Goal: Task Accomplishment & Management: Manage account settings

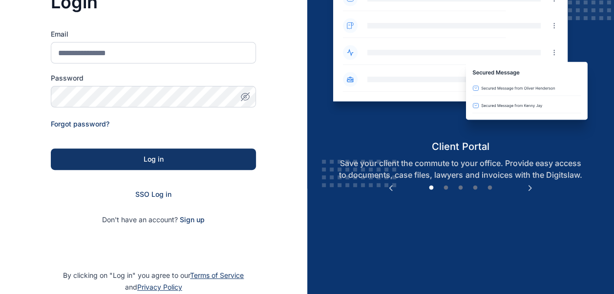
scroll to position [109, 0]
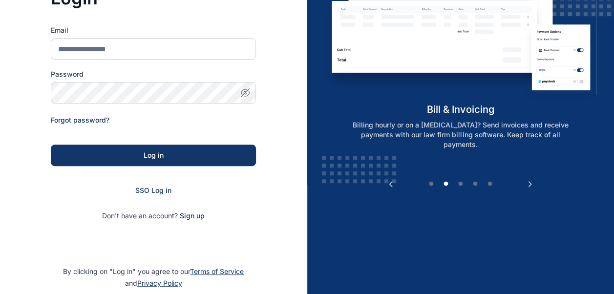
click at [146, 186] on div "SSO Log in" at bounding box center [153, 191] width 205 height 10
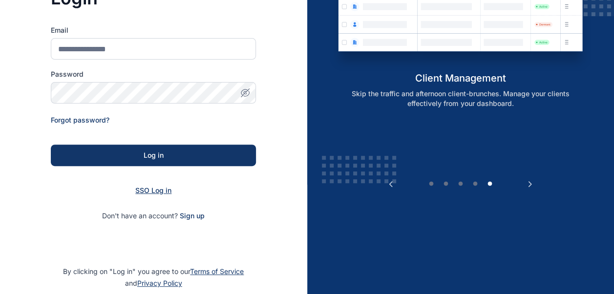
click at [154, 191] on span "SSO Log in" at bounding box center [153, 190] width 36 height 8
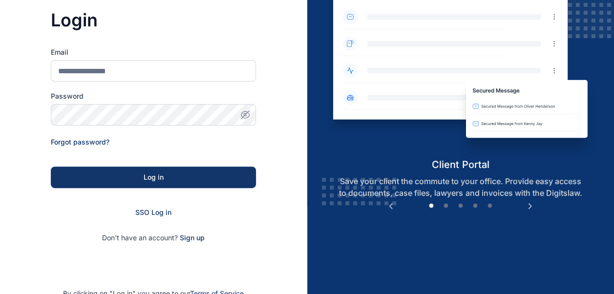
scroll to position [89, 0]
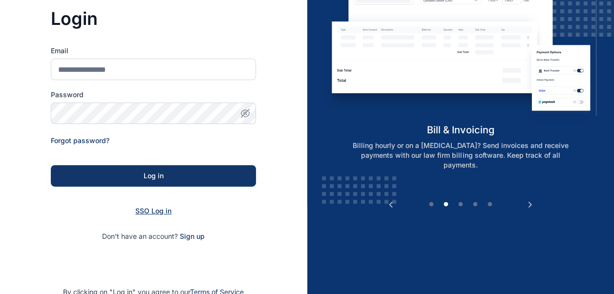
click at [153, 207] on span "SSO Log in" at bounding box center [153, 211] width 36 height 8
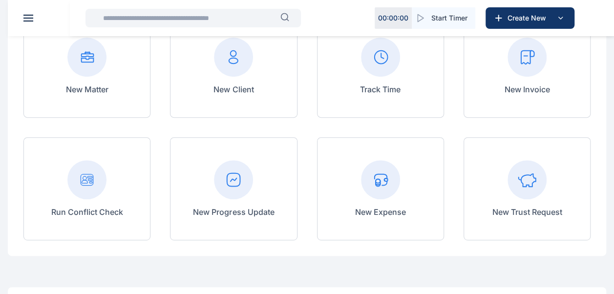
scroll to position [117, 0]
click at [532, 65] on rect at bounding box center [527, 56] width 39 height 39
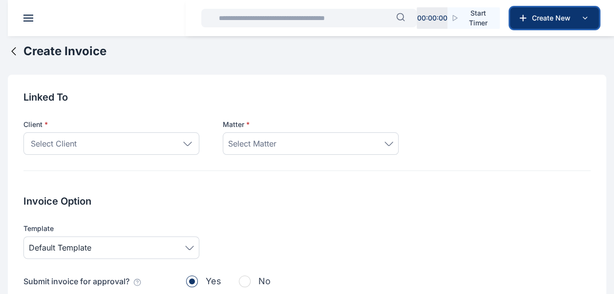
click at [556, 22] on span "Create New" at bounding box center [553, 18] width 51 height 10
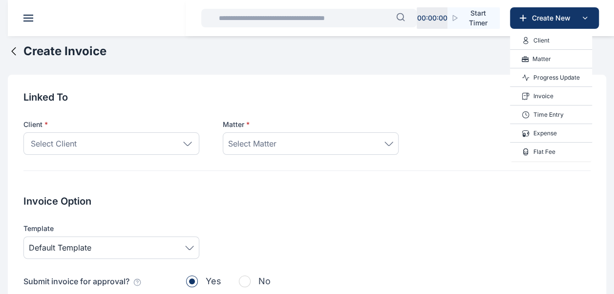
click at [551, 40] on div "Client" at bounding box center [551, 40] width 82 height 19
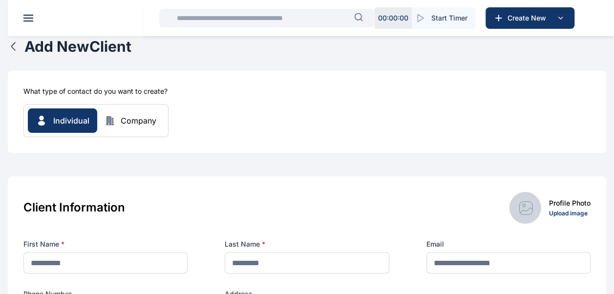
click at [14, 47] on icon "button" at bounding box center [14, 47] width 12 height 12
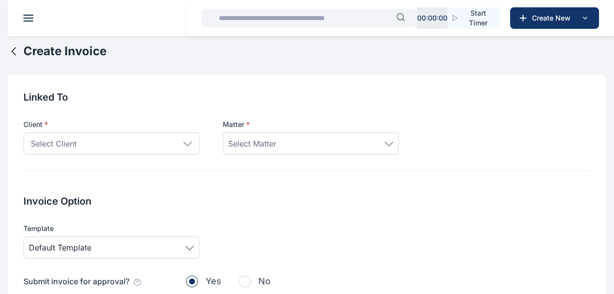
click at [192, 141] on div "Select Client" at bounding box center [111, 143] width 176 height 22
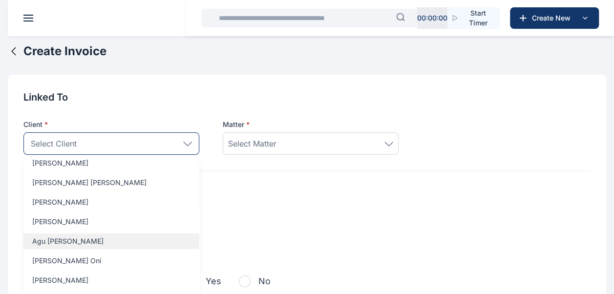
scroll to position [1945, 0]
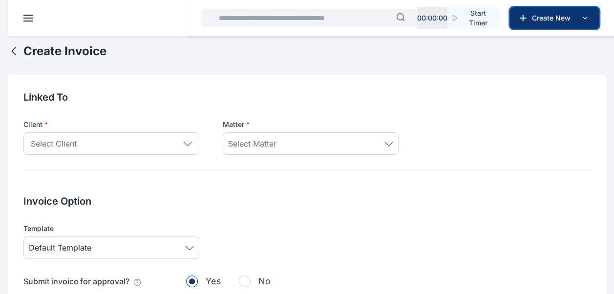
click at [563, 21] on span "Create New" at bounding box center [553, 18] width 51 height 10
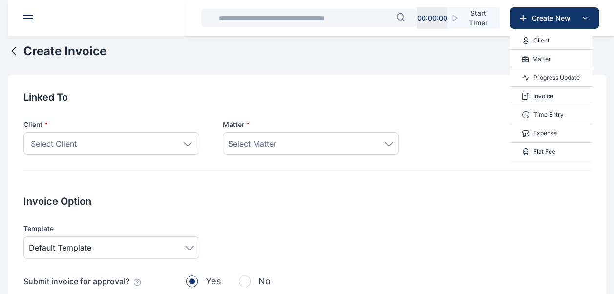
click at [547, 42] on p "Client" at bounding box center [542, 41] width 16 height 10
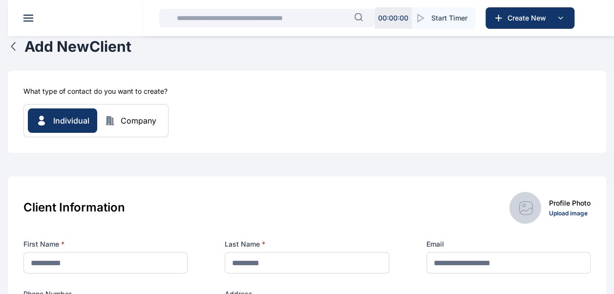
scroll to position [56, 0]
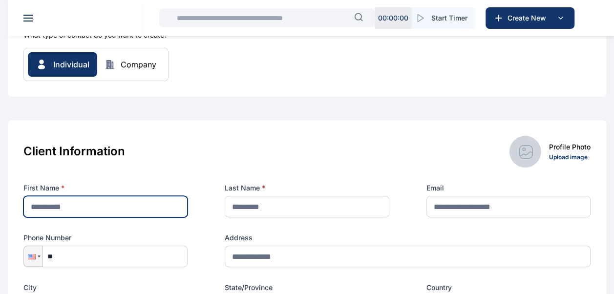
click at [98, 206] on input "text" at bounding box center [105, 207] width 164 height 22
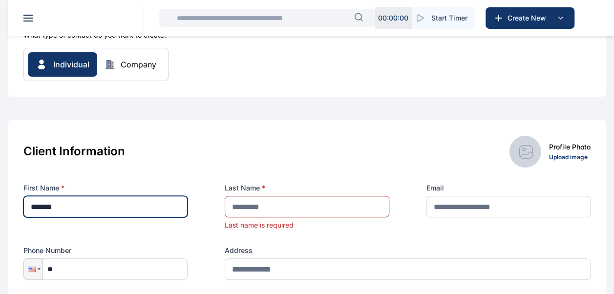
click at [31, 207] on input "*******" at bounding box center [105, 207] width 164 height 22
type input "**********"
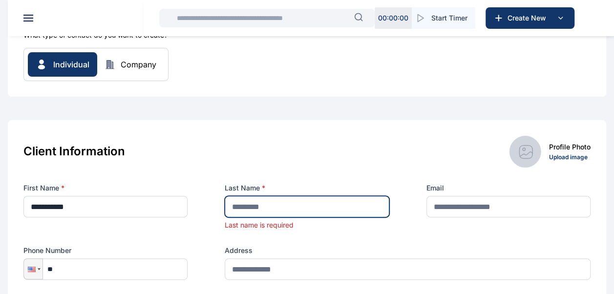
click at [294, 201] on input "text" at bounding box center [307, 207] width 164 height 22
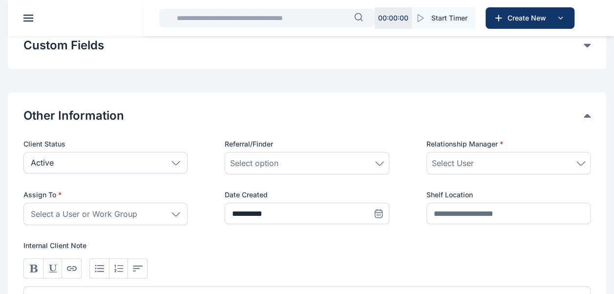
scroll to position [392, 0]
type input "******"
click at [175, 213] on icon at bounding box center [176, 213] width 8 height 3
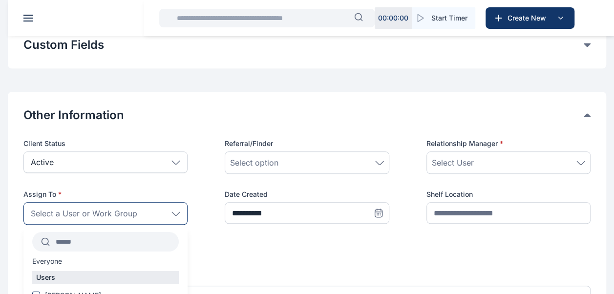
click at [119, 246] on input "text" at bounding box center [114, 242] width 129 height 18
type input "*"
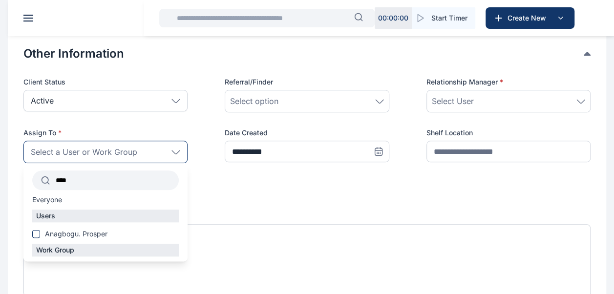
scroll to position [454, 0]
type input "****"
click at [34, 236] on span at bounding box center [36, 234] width 8 height 8
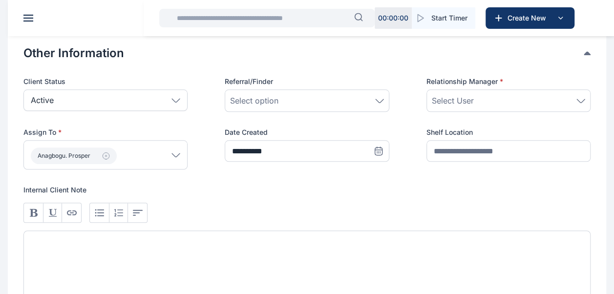
click at [281, 195] on div at bounding box center [306, 249] width 567 height 108
click at [488, 96] on div "Select User" at bounding box center [508, 101] width 153 height 12
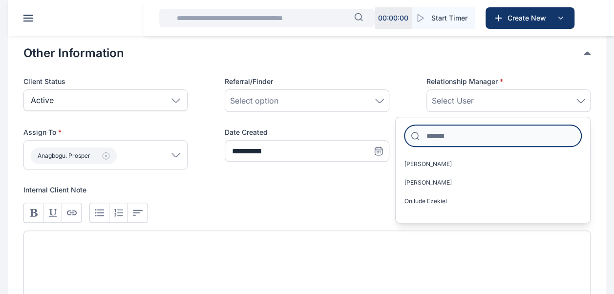
click at [440, 135] on input at bounding box center [493, 136] width 177 height 22
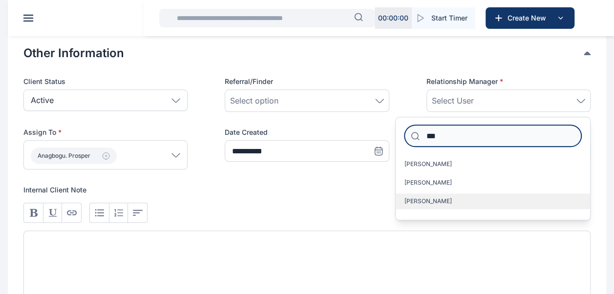
type input "***"
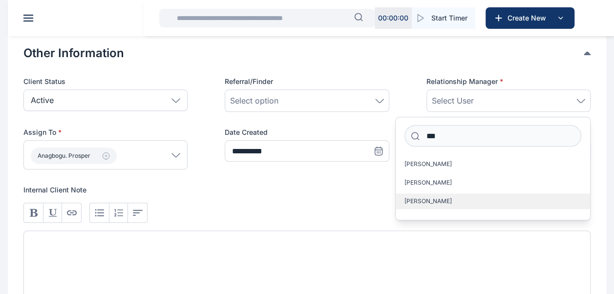
click at [424, 207] on label "Ogbolu Richard" at bounding box center [493, 202] width 195 height 16
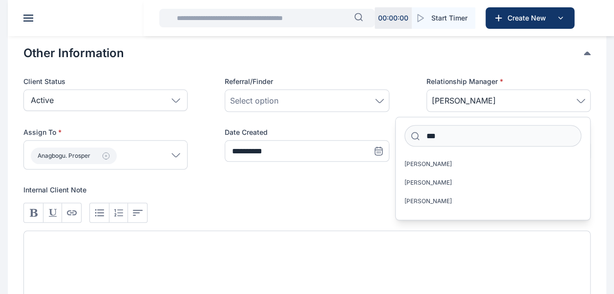
click at [303, 95] on div "Select option" at bounding box center [306, 101] width 153 height 12
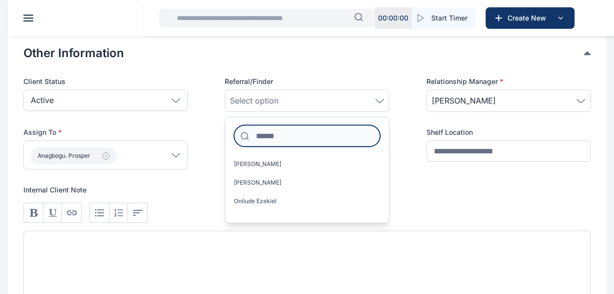
click at [279, 144] on input at bounding box center [307, 136] width 146 height 22
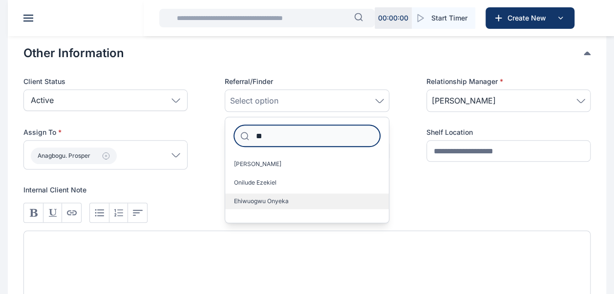
type input "**"
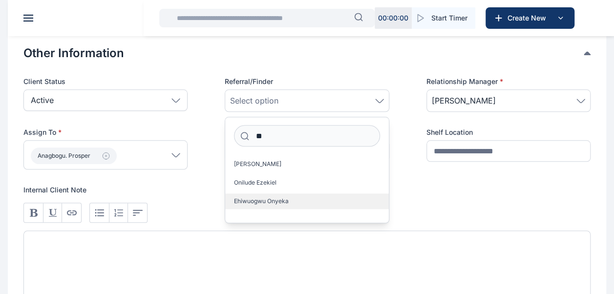
click at [268, 201] on span "Ehiwuogwu Onyeka" at bounding box center [261, 201] width 55 height 8
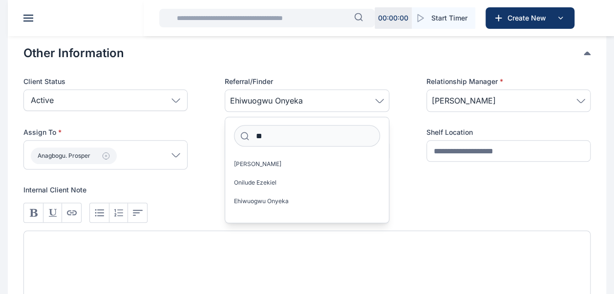
click at [446, 204] on div at bounding box center [306, 213] width 567 height 20
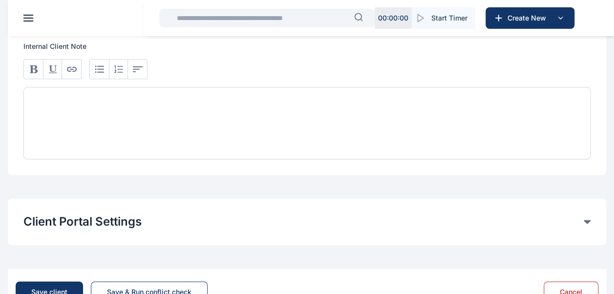
scroll to position [633, 0]
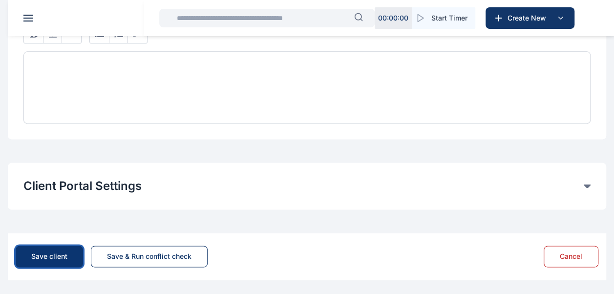
click at [56, 260] on button "Save client" at bounding box center [49, 257] width 67 height 22
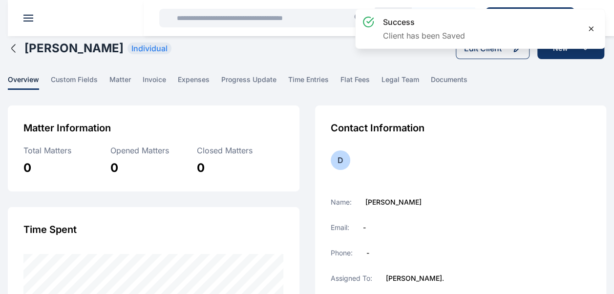
click at [590, 29] on icon at bounding box center [591, 29] width 8 height 8
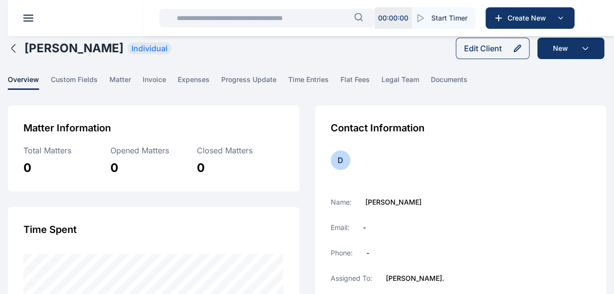
click at [13, 51] on icon "button" at bounding box center [14, 49] width 12 height 12
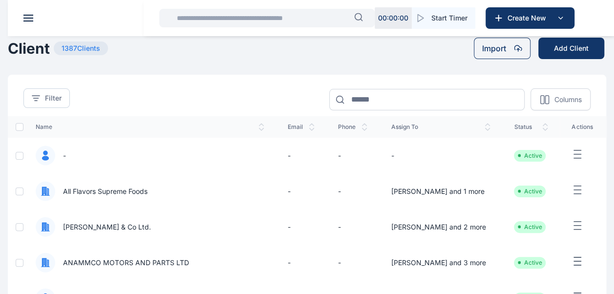
click at [28, 19] on button at bounding box center [28, 18] width 10 height 7
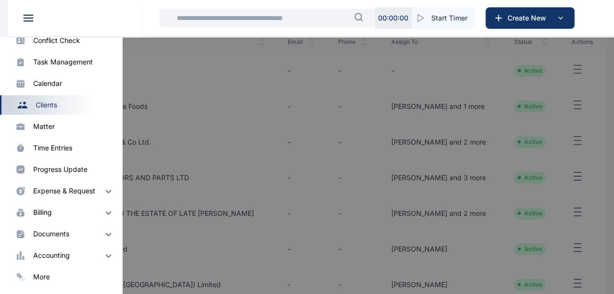
scroll to position [87, 0]
click at [104, 216] on img at bounding box center [109, 213] width 12 height 12
click at [56, 230] on div "Invoice" at bounding box center [52, 232] width 23 height 10
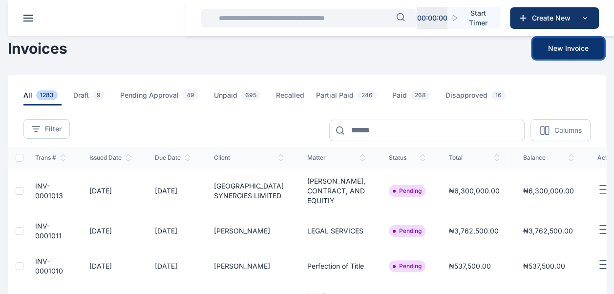
click at [565, 46] on button "New Invoice" at bounding box center [569, 49] width 72 height 22
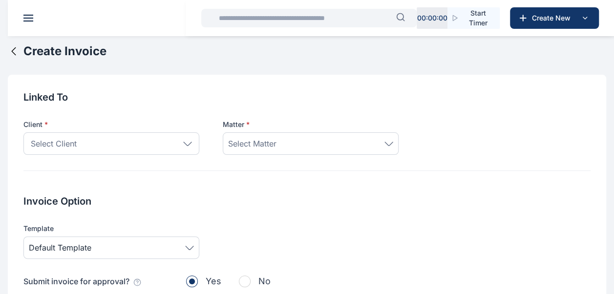
click at [187, 148] on div "Select Client" at bounding box center [111, 143] width 176 height 22
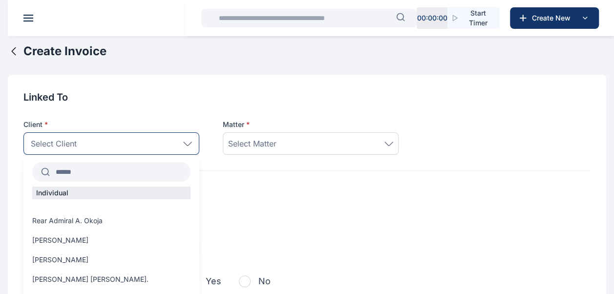
click at [132, 173] on input "text" at bounding box center [120, 172] width 141 height 18
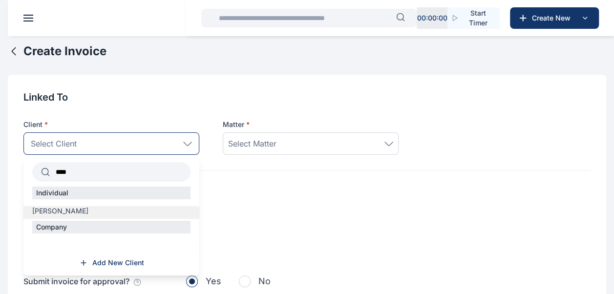
type input "****"
click at [82, 215] on span "[PERSON_NAME]" at bounding box center [60, 211] width 56 height 10
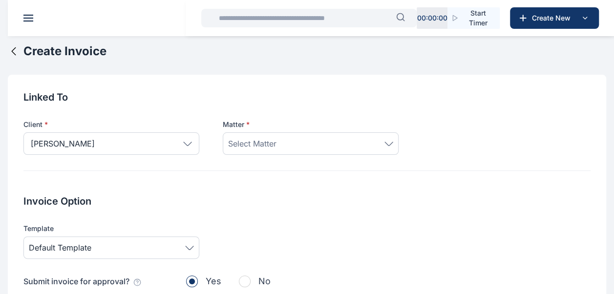
click at [346, 145] on div "Select Matter" at bounding box center [310, 144] width 165 height 12
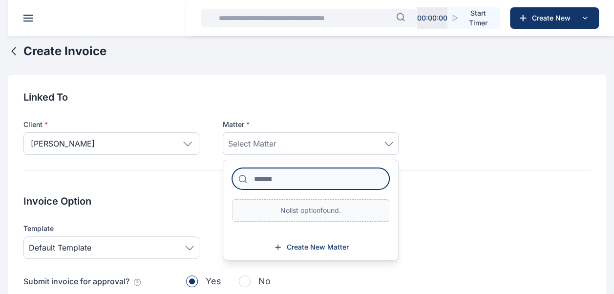
click at [292, 182] on input at bounding box center [310, 179] width 157 height 22
click at [305, 250] on span "Create New Matter" at bounding box center [318, 247] width 62 height 10
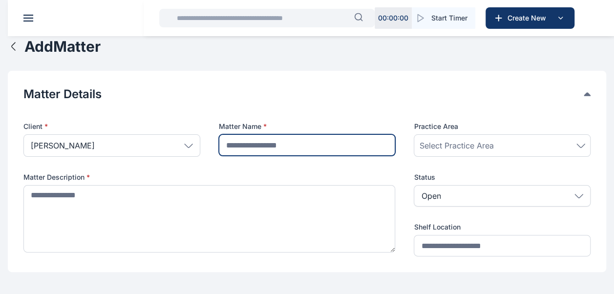
click at [281, 150] on input "text" at bounding box center [307, 145] width 177 height 22
type input "**********"
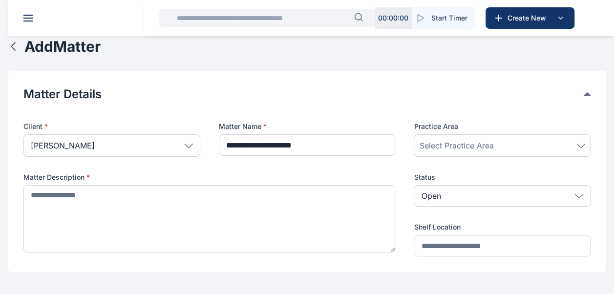
click at [448, 145] on span "Select Practice Area" at bounding box center [456, 146] width 74 height 12
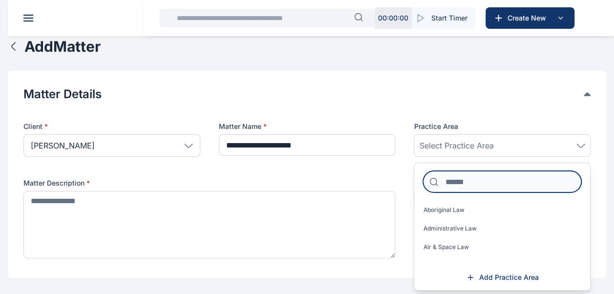
click at [447, 183] on input at bounding box center [502, 182] width 158 height 22
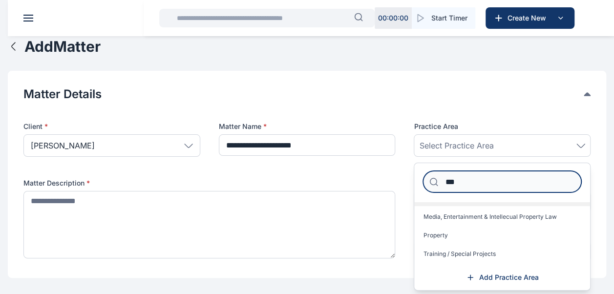
scroll to position [32, 0]
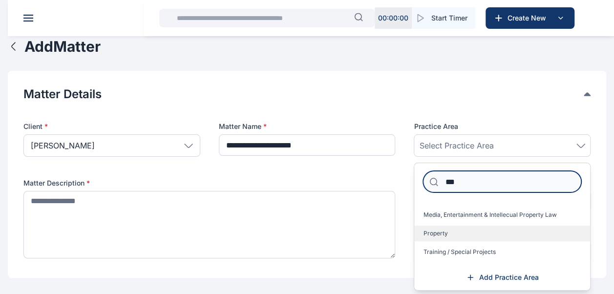
type input "***"
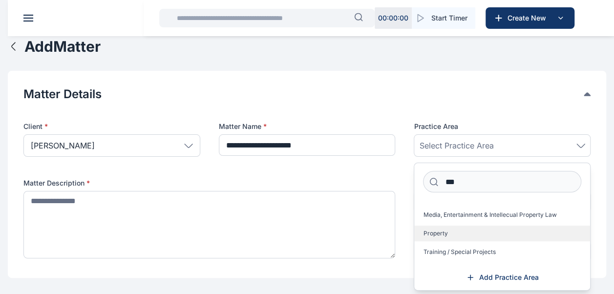
click at [435, 230] on span "Property" at bounding box center [435, 234] width 24 height 8
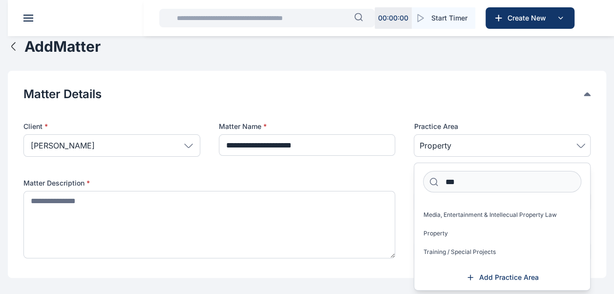
click at [403, 173] on div "Client * Dr. Ezekiel Ogbolu Individual Rear Admiral A. Okoja Raymond Obiakor Mr…" at bounding box center [306, 192] width 567 height 141
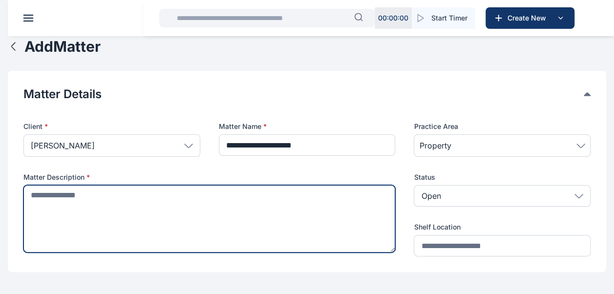
click at [195, 198] on textarea at bounding box center [209, 218] width 372 height 67
type textarea "*"
type textarea "**********"
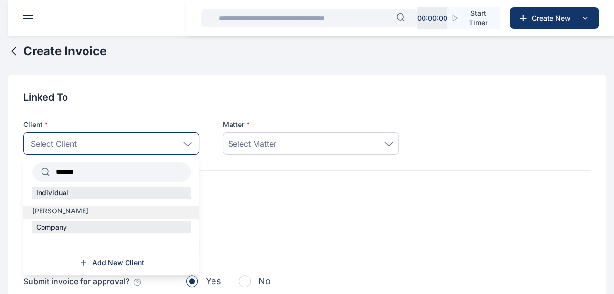
type input "*******"
click at [76, 207] on span "[PERSON_NAME]" at bounding box center [60, 211] width 56 height 10
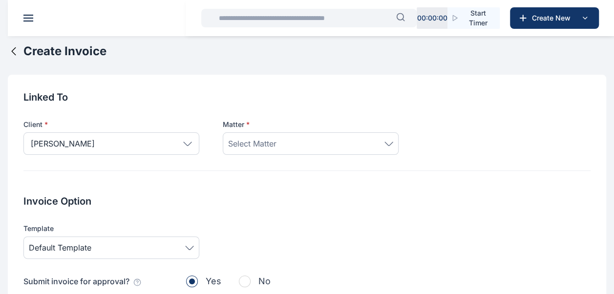
click at [314, 140] on div "Select Matter" at bounding box center [310, 144] width 165 height 12
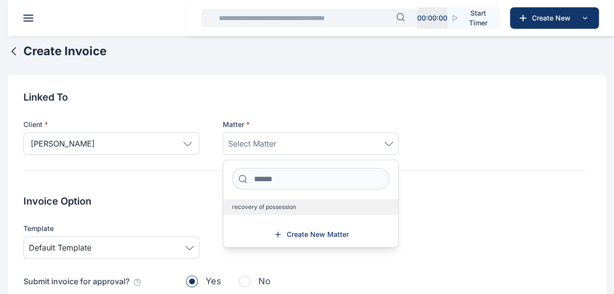
click at [277, 210] on span "recovery of possession" at bounding box center [264, 207] width 64 height 8
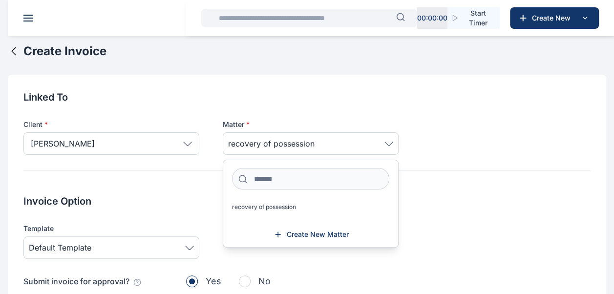
click at [416, 235] on div "Template Default Template" at bounding box center [306, 241] width 567 height 35
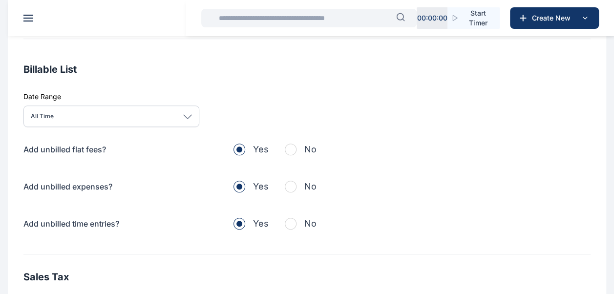
scroll to position [283, 0]
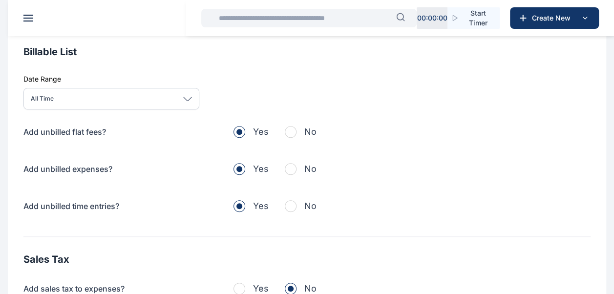
click at [292, 130] on span "button" at bounding box center [291, 132] width 12 height 12
click at [291, 168] on span "button" at bounding box center [291, 169] width 12 height 12
click at [292, 206] on span "button" at bounding box center [291, 206] width 12 height 12
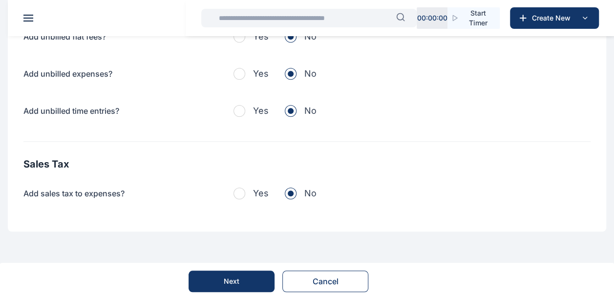
scroll to position [379, 0]
click at [242, 192] on span "button" at bounding box center [240, 193] width 12 height 12
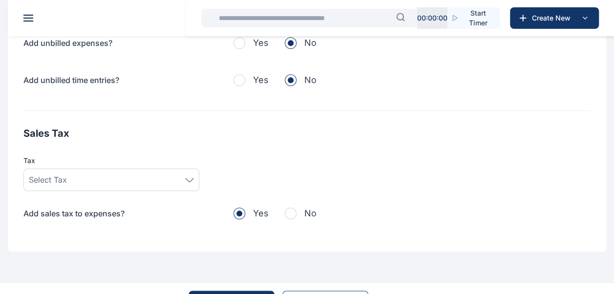
scroll to position [423, 0]
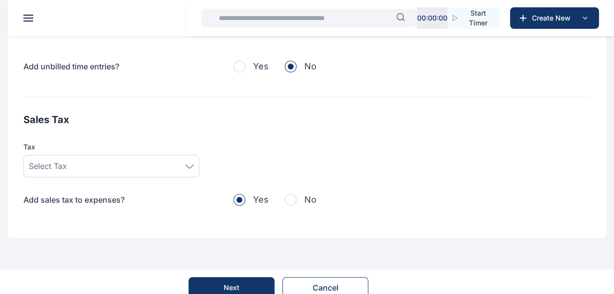
click at [190, 164] on icon at bounding box center [189, 166] width 9 height 4
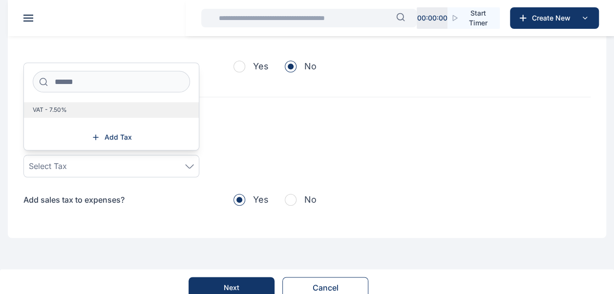
click at [59, 109] on span "VAT - 7.50%" at bounding box center [50, 110] width 34 height 8
click at [264, 165] on div "Sales Tax Tax VAT - 7.50% VAT - 7.50% Add Tax Add sales tax to expenses? Yes No" at bounding box center [306, 160] width 567 height 94
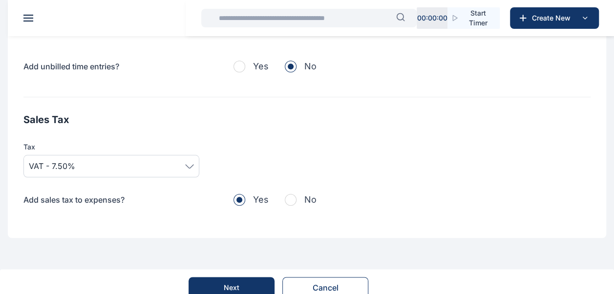
scroll to position [433, 0]
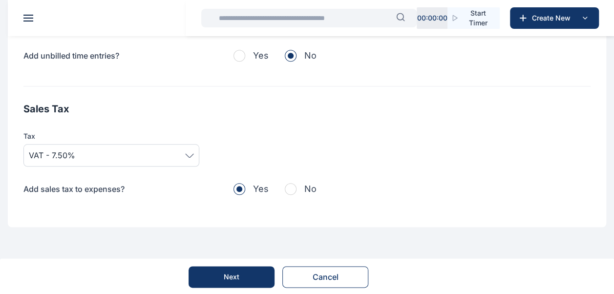
click at [243, 281] on button "Next" at bounding box center [232, 277] width 86 height 22
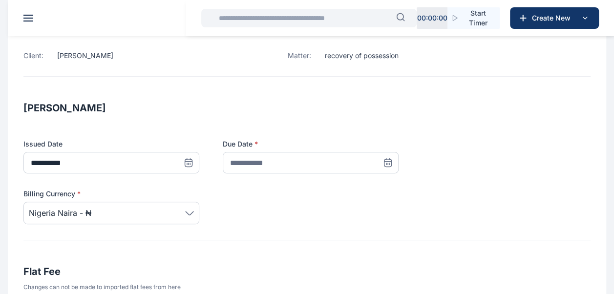
scroll to position [106, 0]
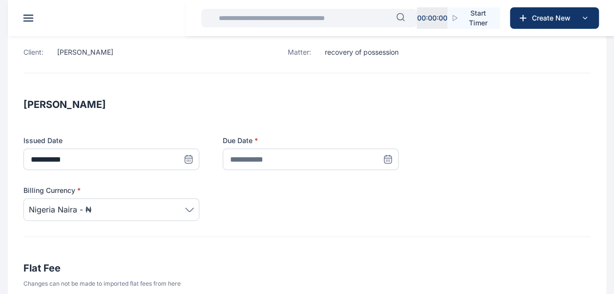
click at [194, 162] on icon at bounding box center [189, 159] width 10 height 10
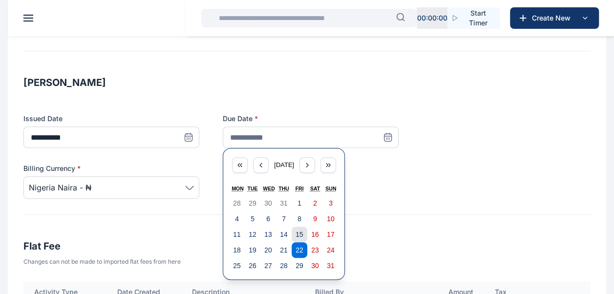
scroll to position [129, 0]
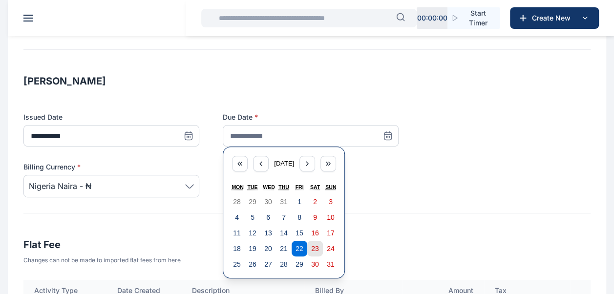
click at [314, 245] on abbr "23" at bounding box center [315, 249] width 8 height 8
type input "**********"
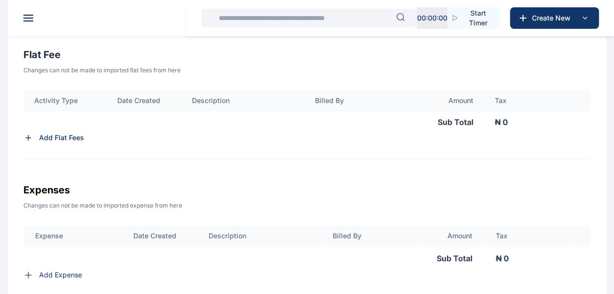
scroll to position [319, 0]
click at [49, 135] on p "Add Flat Fees" at bounding box center [61, 138] width 45 height 10
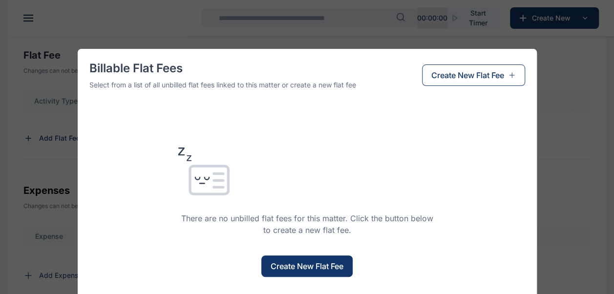
click at [295, 267] on span "Create New Flat Fee" at bounding box center [307, 266] width 73 height 12
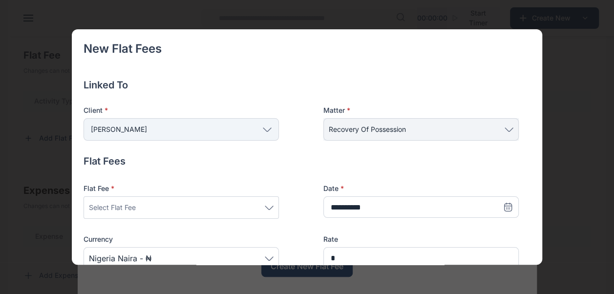
click at [275, 210] on div "Select Flat Fee" at bounding box center [181, 207] width 195 height 22
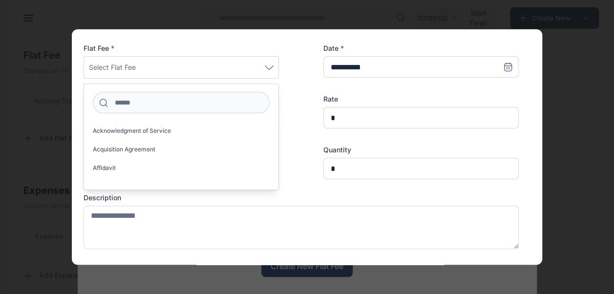
scroll to position [148, 0]
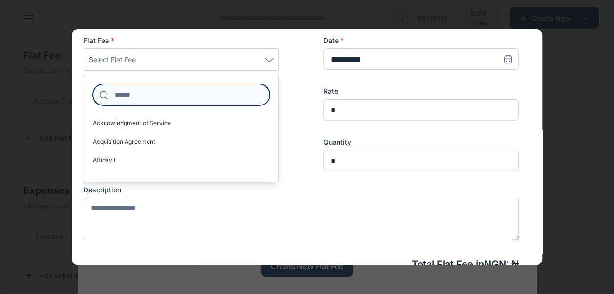
click at [152, 96] on input at bounding box center [181, 95] width 177 height 22
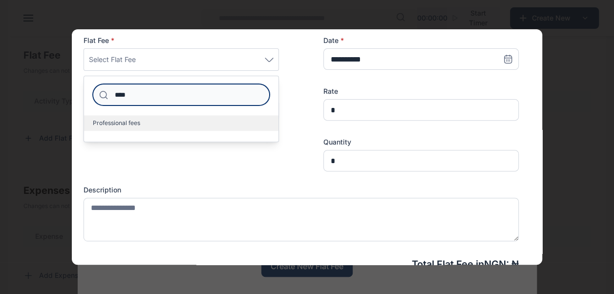
type input "****"
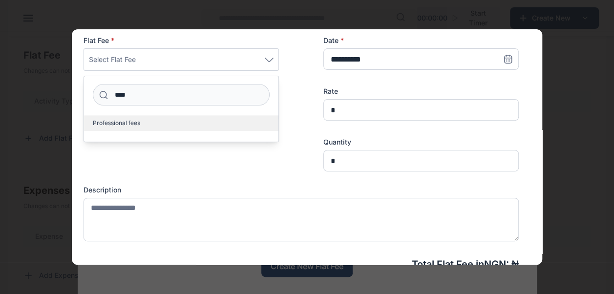
click at [111, 121] on span "Professional fees" at bounding box center [116, 123] width 47 height 8
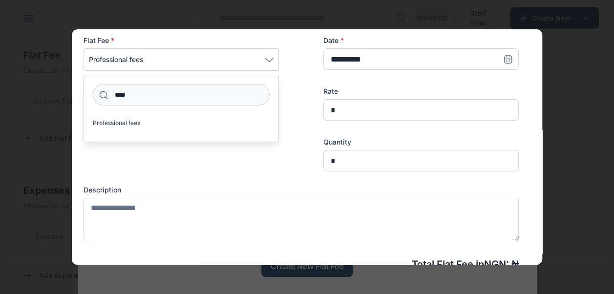
click at [237, 162] on div at bounding box center [181, 154] width 195 height 34
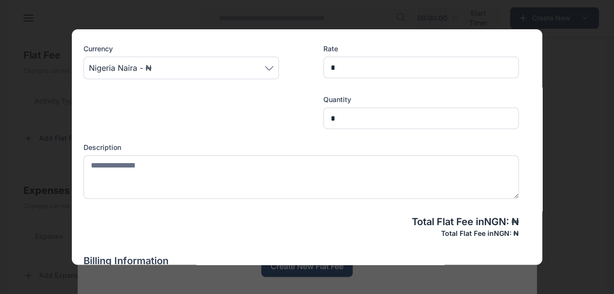
scroll to position [204, 0]
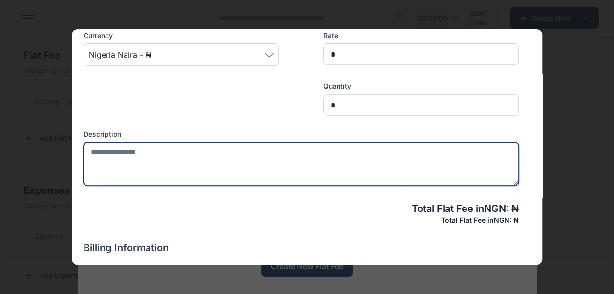
click at [298, 157] on textarea at bounding box center [301, 163] width 435 height 43
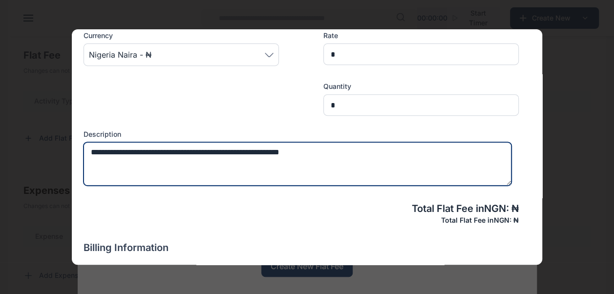
type textarea "**********"
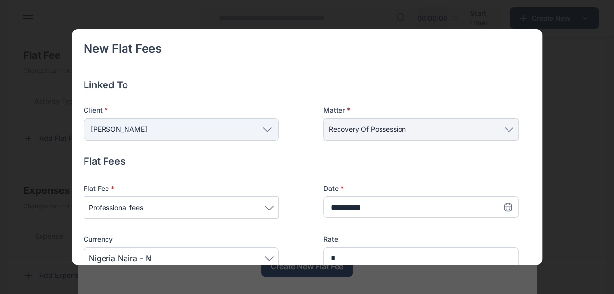
scroll to position [320, 0]
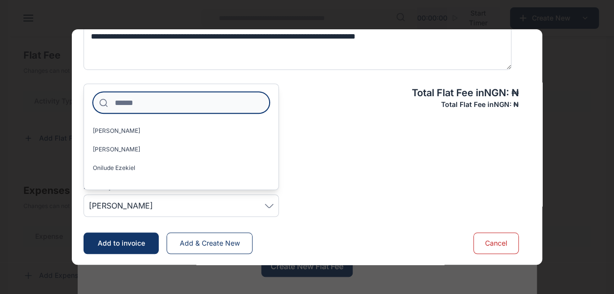
click at [196, 105] on input at bounding box center [181, 103] width 177 height 22
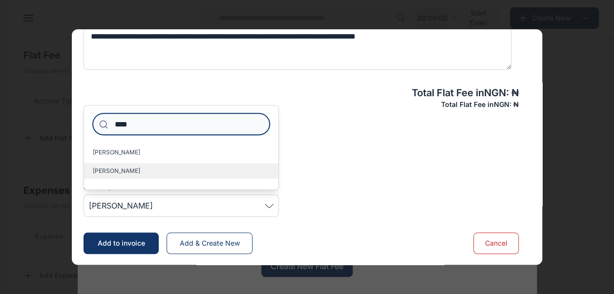
type input "****"
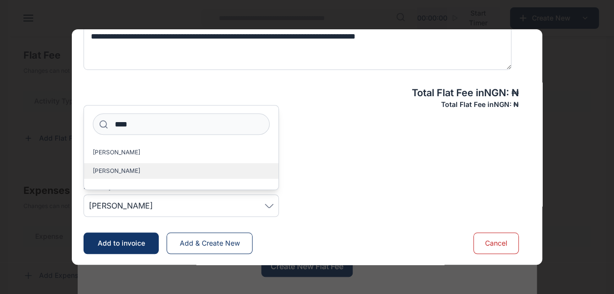
click at [129, 168] on span "Ogbolu Richard" at bounding box center [116, 171] width 47 height 8
click at [330, 145] on div "Billing Information Billable Billed By * Ogbolu Richard **** Obiamiwe Richard O…" at bounding box center [301, 171] width 435 height 92
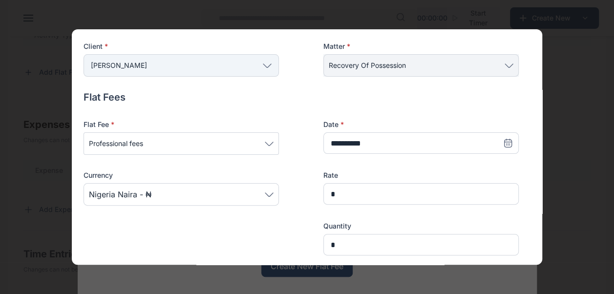
scroll to position [63, 0]
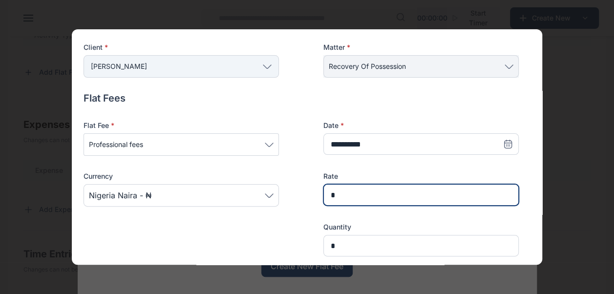
click at [328, 196] on input "*" at bounding box center [421, 195] width 195 height 22
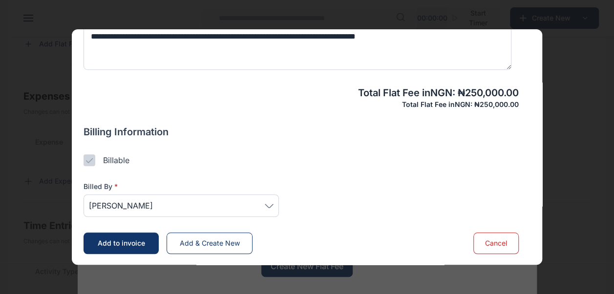
scroll to position [413, 0]
type input "*******"
click at [110, 239] on span "Add to invoice" at bounding box center [121, 243] width 47 height 8
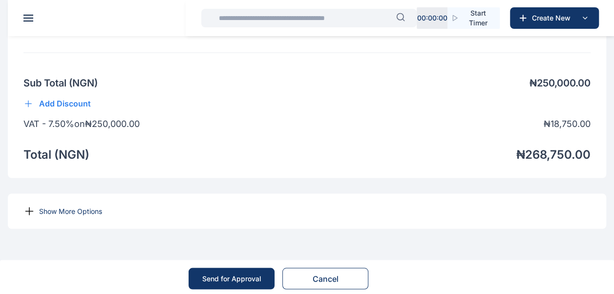
scroll to position [766, 0]
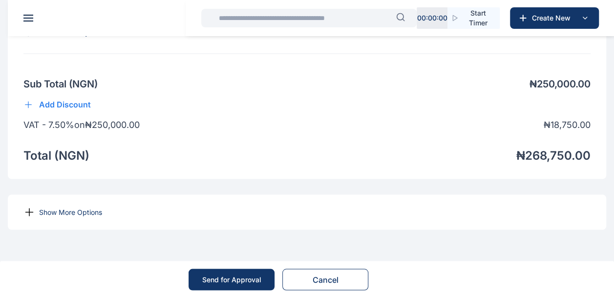
click at [43, 217] on p "Show More Options" at bounding box center [70, 212] width 63 height 10
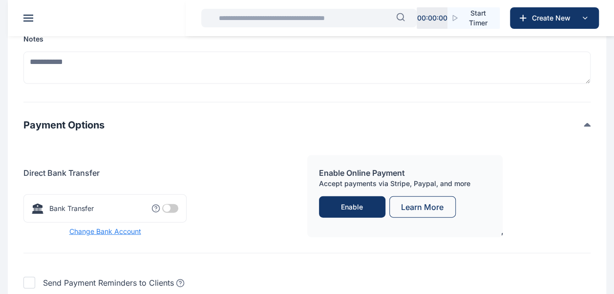
scroll to position [994, 0]
click at [175, 212] on span at bounding box center [170, 207] width 16 height 9
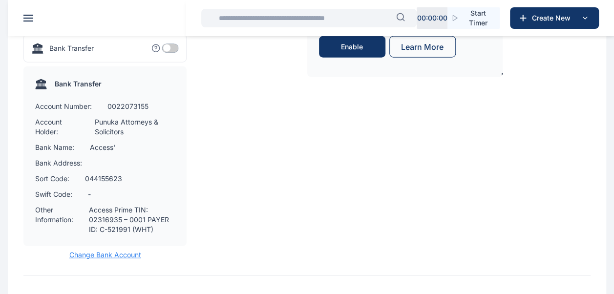
scroll to position [1154, 0]
click at [99, 259] on span "Change Bank Account" at bounding box center [104, 254] width 163 height 10
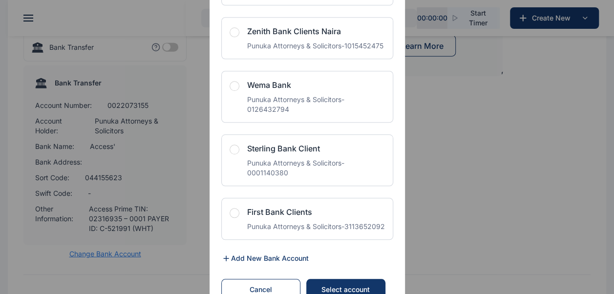
scroll to position [2281, 0]
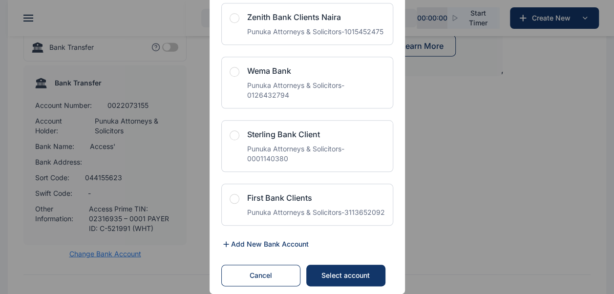
click at [249, 77] on div "Wema Bank" at bounding box center [316, 71] width 138 height 12
click at [231, 77] on span "button" at bounding box center [235, 72] width 10 height 10
click at [430, 171] on div "Select Bank Account Choose bank for invoice payment NA Default Operating Accoun…" at bounding box center [307, 147] width 614 height 294
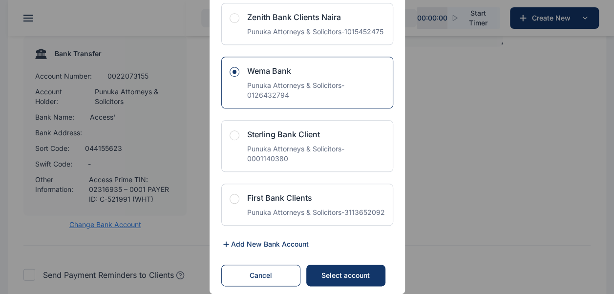
click at [352, 272] on div "Select account" at bounding box center [346, 276] width 60 height 10
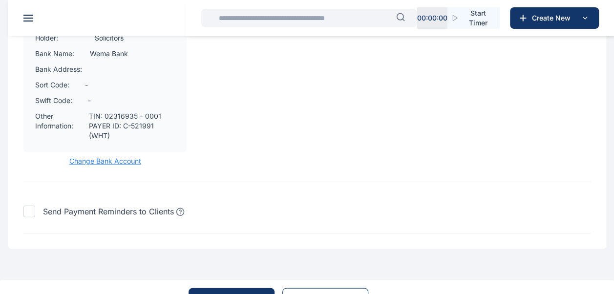
scroll to position [1280, 0]
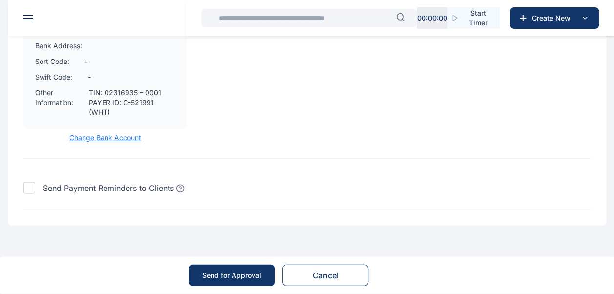
click at [248, 274] on div "Send for Approval" at bounding box center [231, 276] width 59 height 10
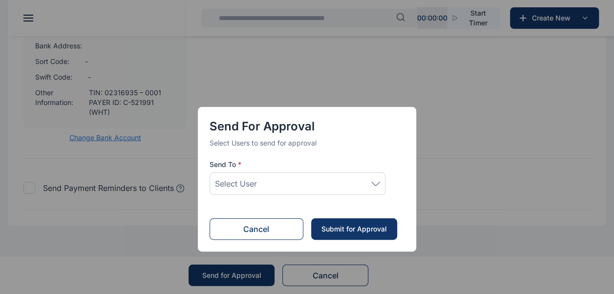
click at [372, 186] on div "Select User" at bounding box center [297, 184] width 165 height 12
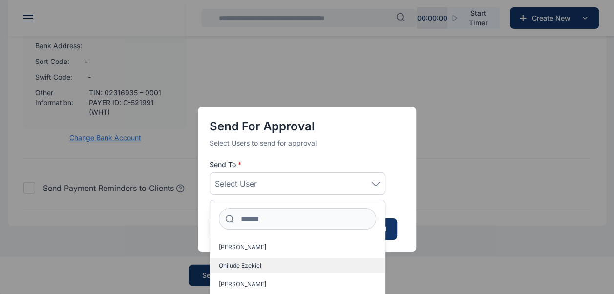
scroll to position [16, 0]
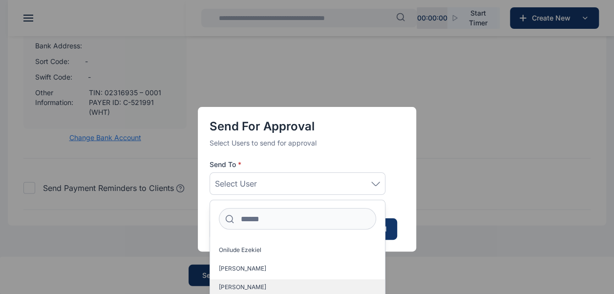
click at [249, 284] on span "Idigbe Elizabeth" at bounding box center [242, 287] width 47 height 8
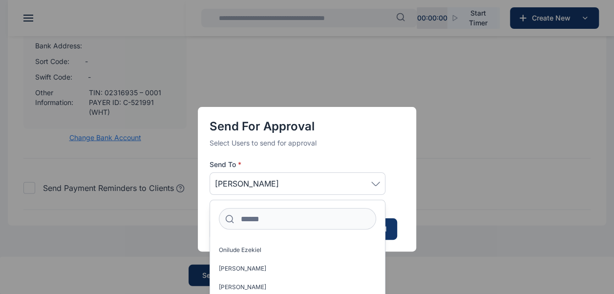
click at [408, 245] on div "Send for Approval Select Users to send for approval Send To * Idigbe Elizabeth …" at bounding box center [307, 179] width 218 height 145
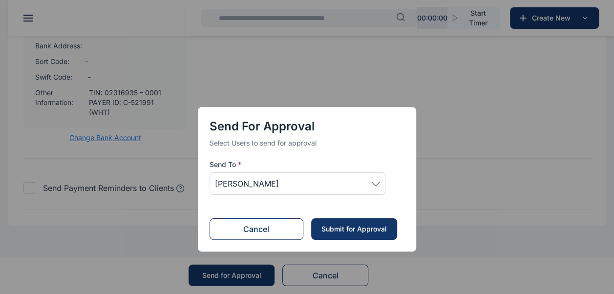
click at [367, 228] on div "Submit for Approval" at bounding box center [354, 229] width 66 height 10
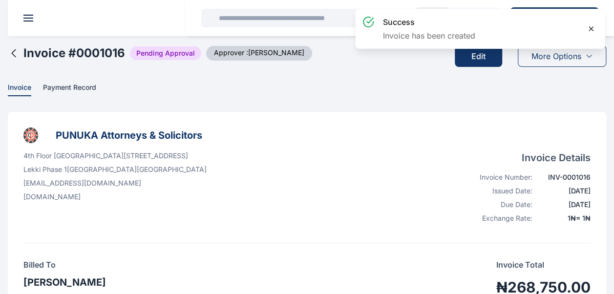
click at [592, 28] on icon at bounding box center [591, 29] width 8 height 8
